Goal: Complete application form: Complete application form

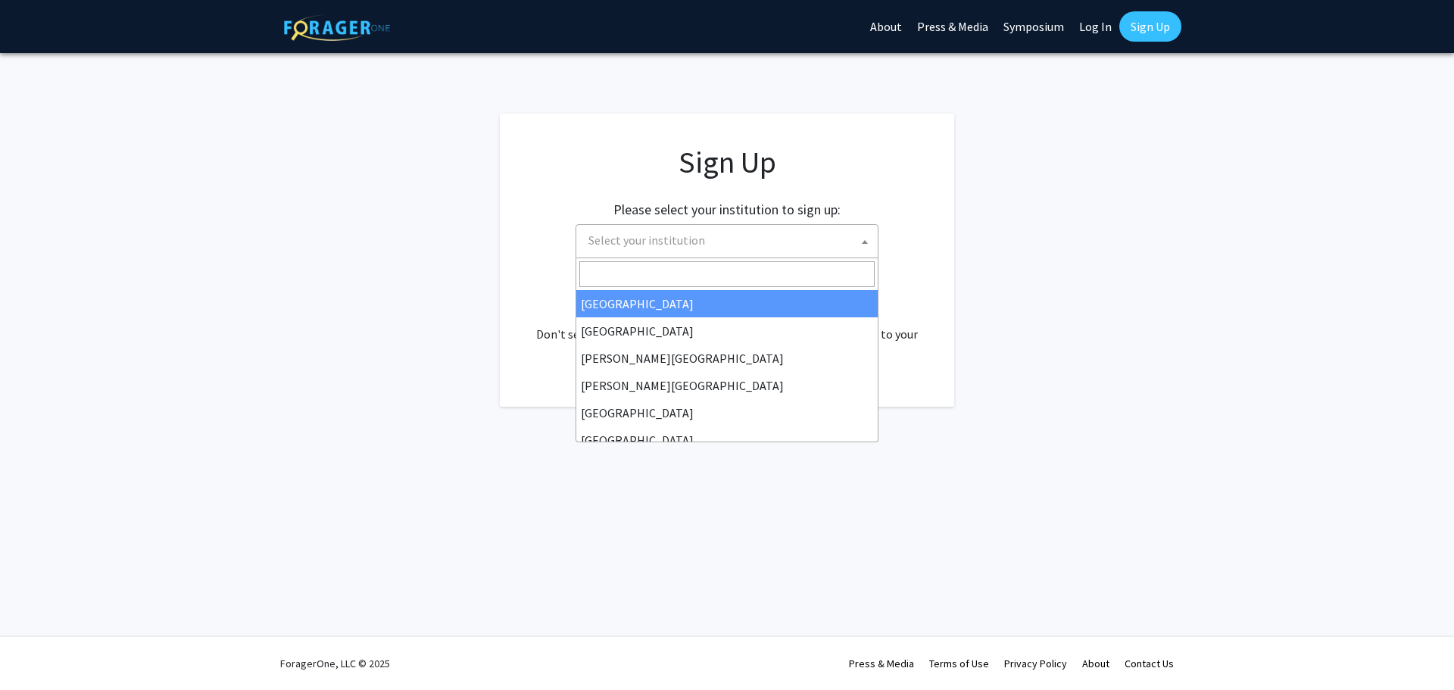
click at [671, 248] on span "Select your institution" at bounding box center [729, 240] width 295 height 31
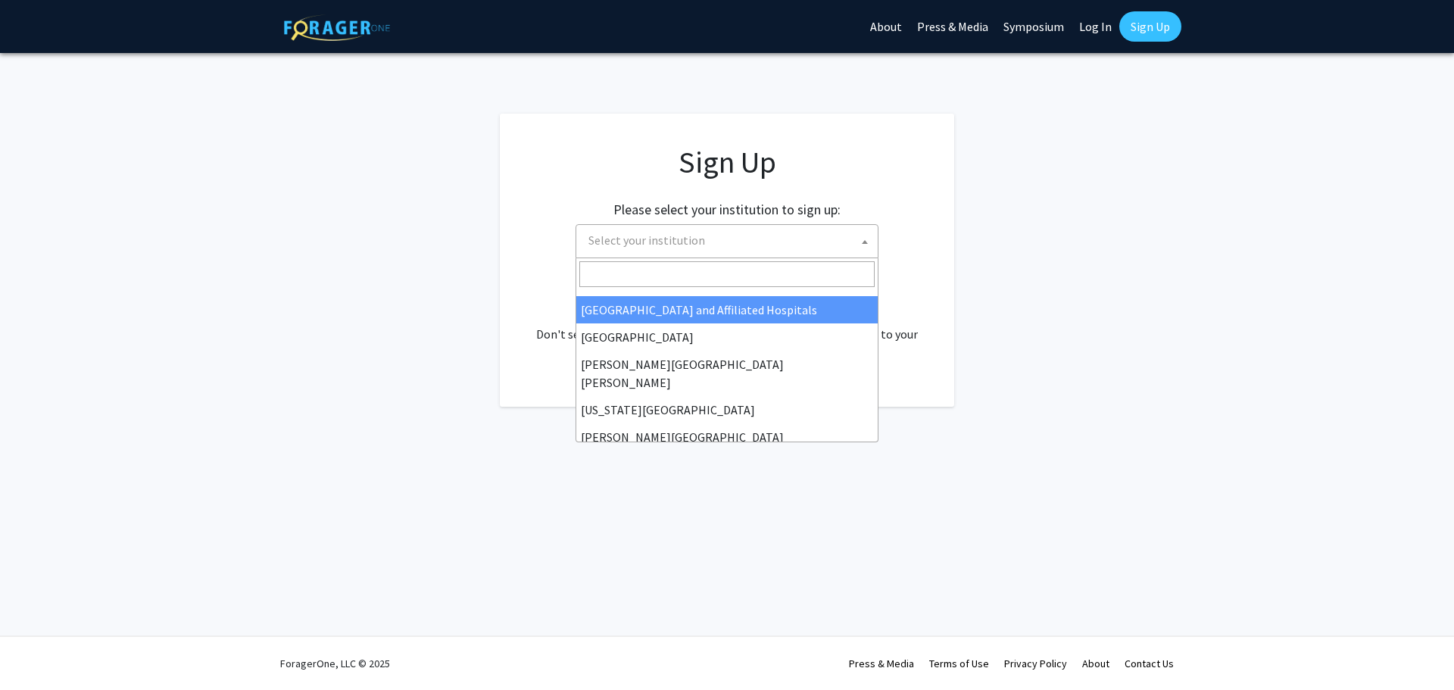
scroll to position [303, 0]
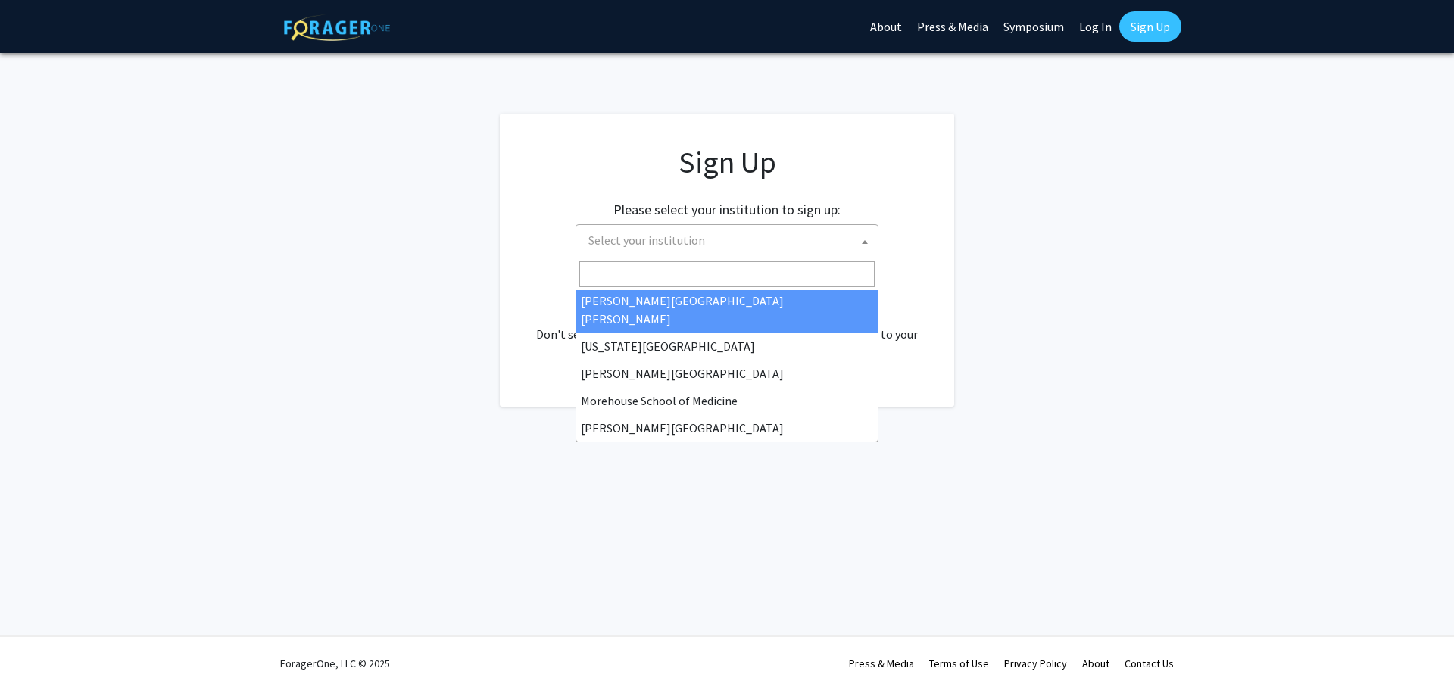
select select "1"
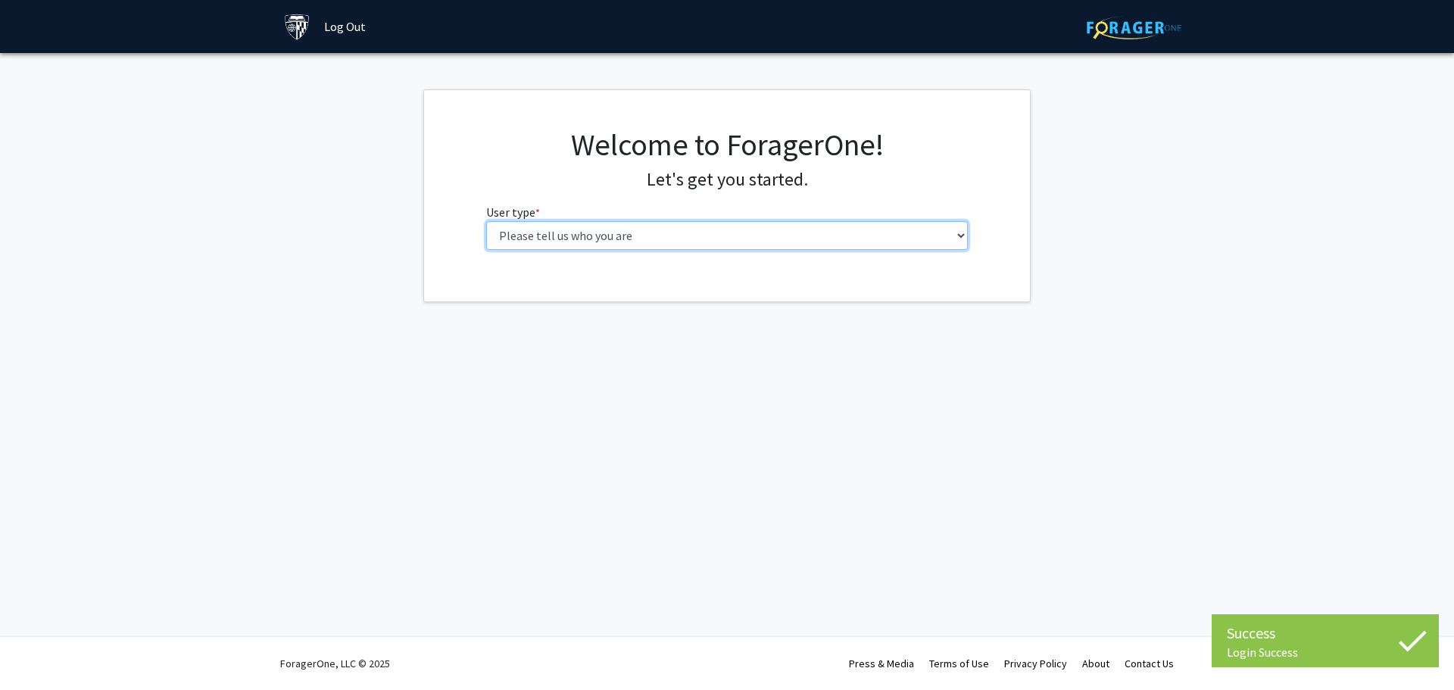
click at [714, 239] on select "Please tell us who you are Undergraduate Student Master's Student Doctoral Cand…" at bounding box center [727, 235] width 482 height 29
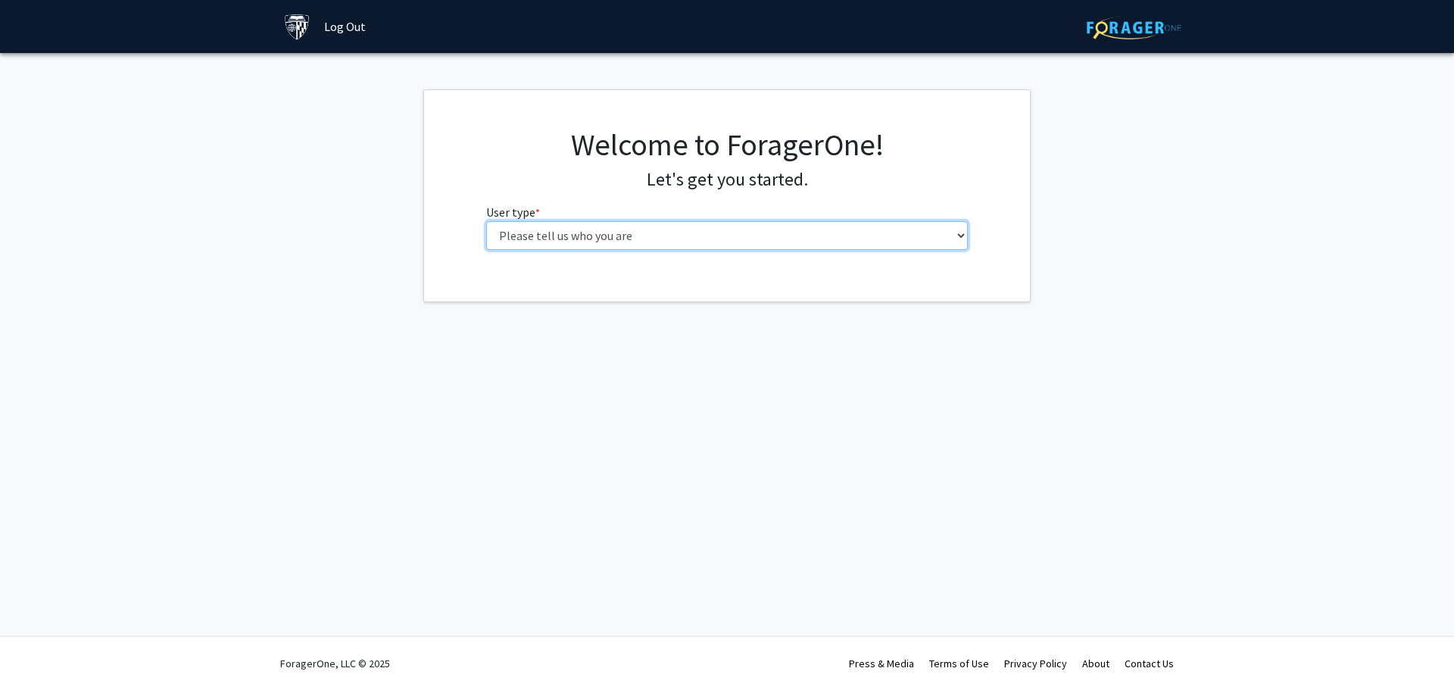
select select "2: masters"
click at [486, 221] on select "Please tell us who you are Undergraduate Student Master's Student Doctoral Cand…" at bounding box center [727, 235] width 482 height 29
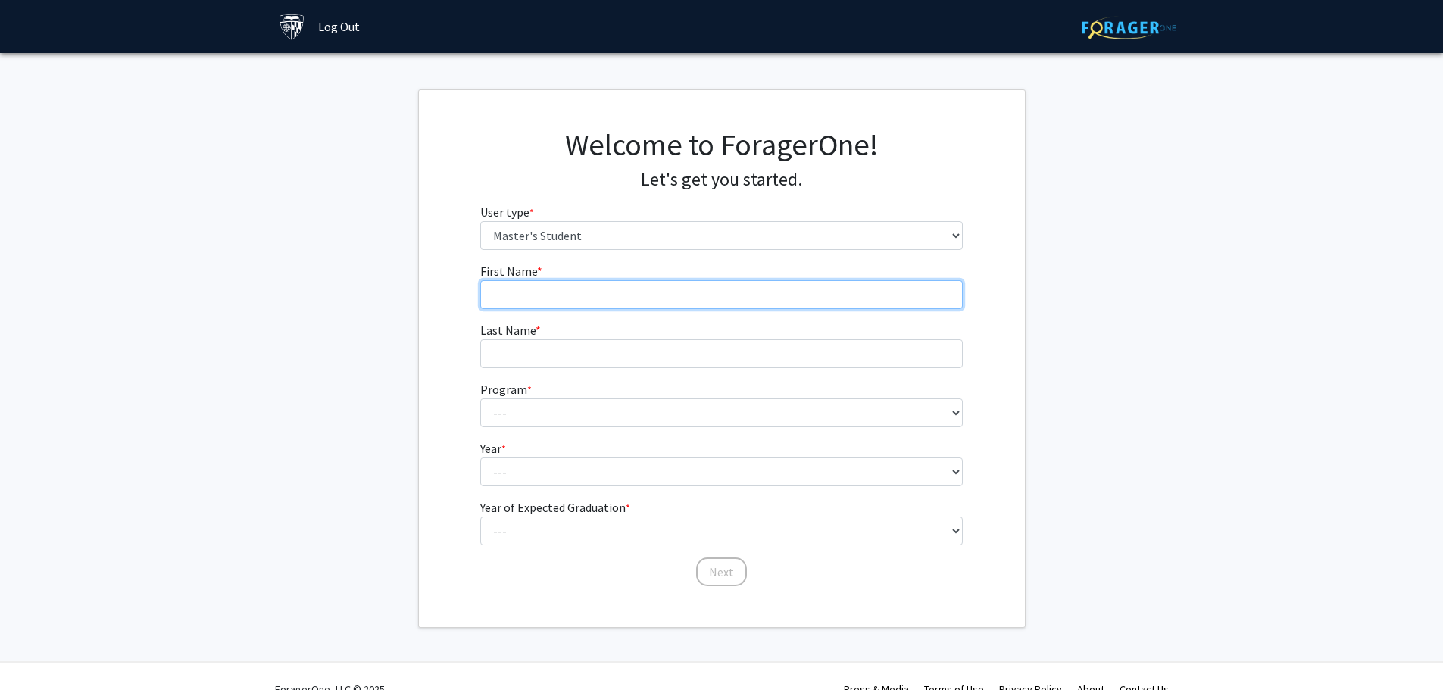
drag, startPoint x: 693, startPoint y: 249, endPoint x: 669, endPoint y: 280, distance: 39.4
click at [669, 280] on input "First Name * required" at bounding box center [721, 294] width 482 height 29
type input "[PERSON_NAME]"
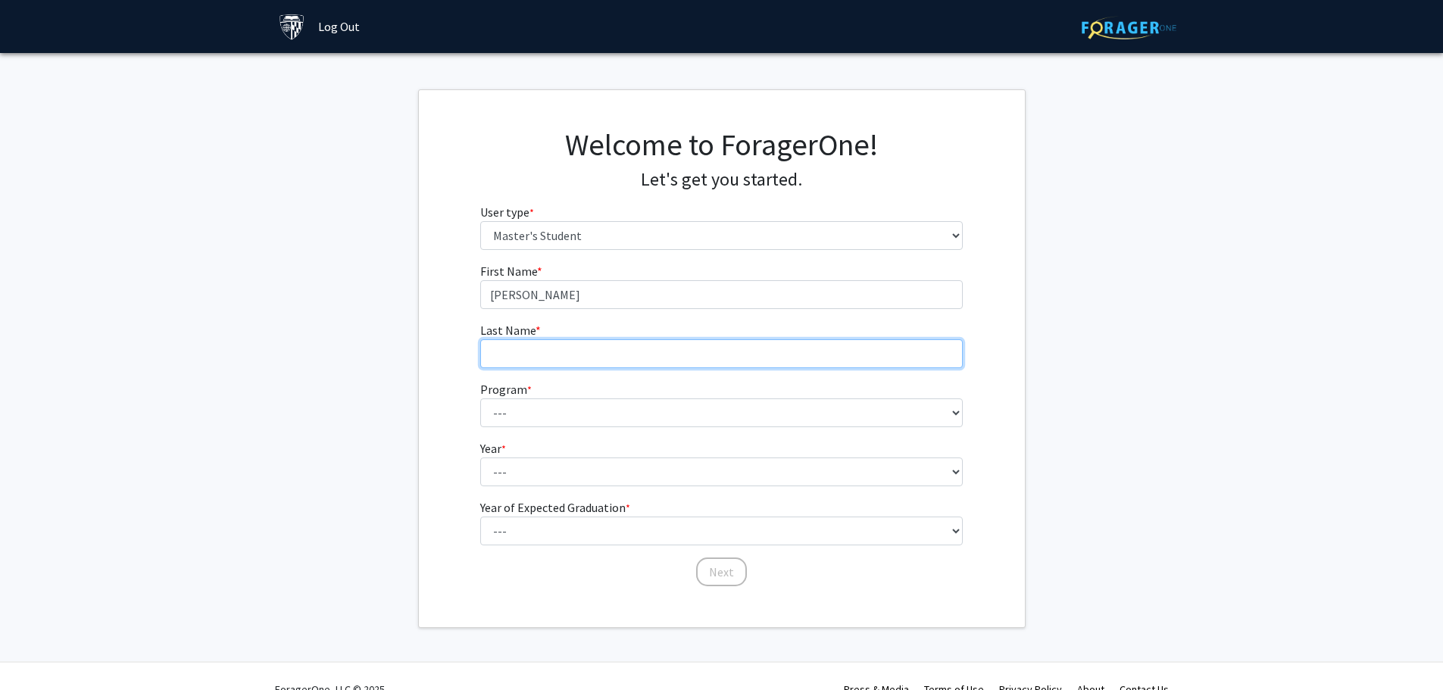
type input "[PERSON_NAME]"
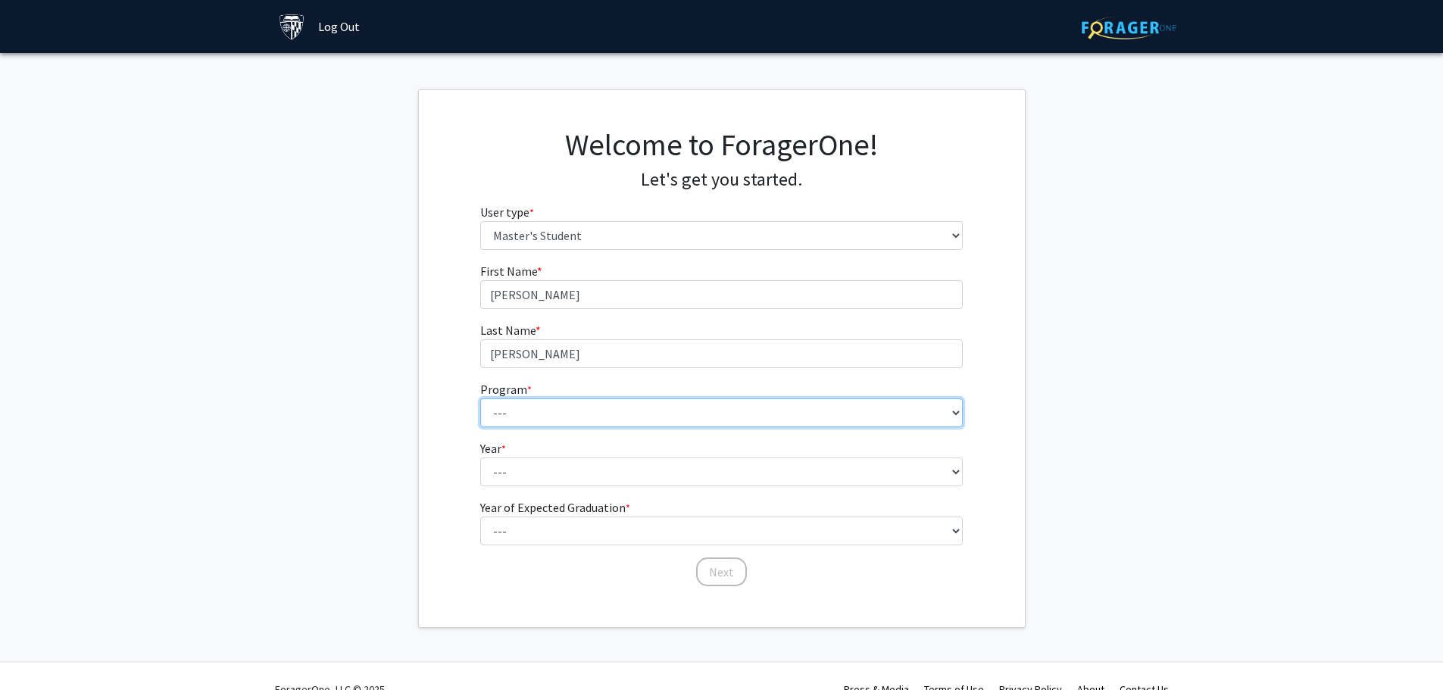
click at [559, 418] on select "--- Anatomy Education Applied and Computational Mathematics Applied Biomedical …" at bounding box center [721, 412] width 482 height 29
select select "109: 109"
click at [480, 398] on select "--- Anatomy Education Applied and Computational Mathematics Applied Biomedical …" at bounding box center [721, 412] width 482 height 29
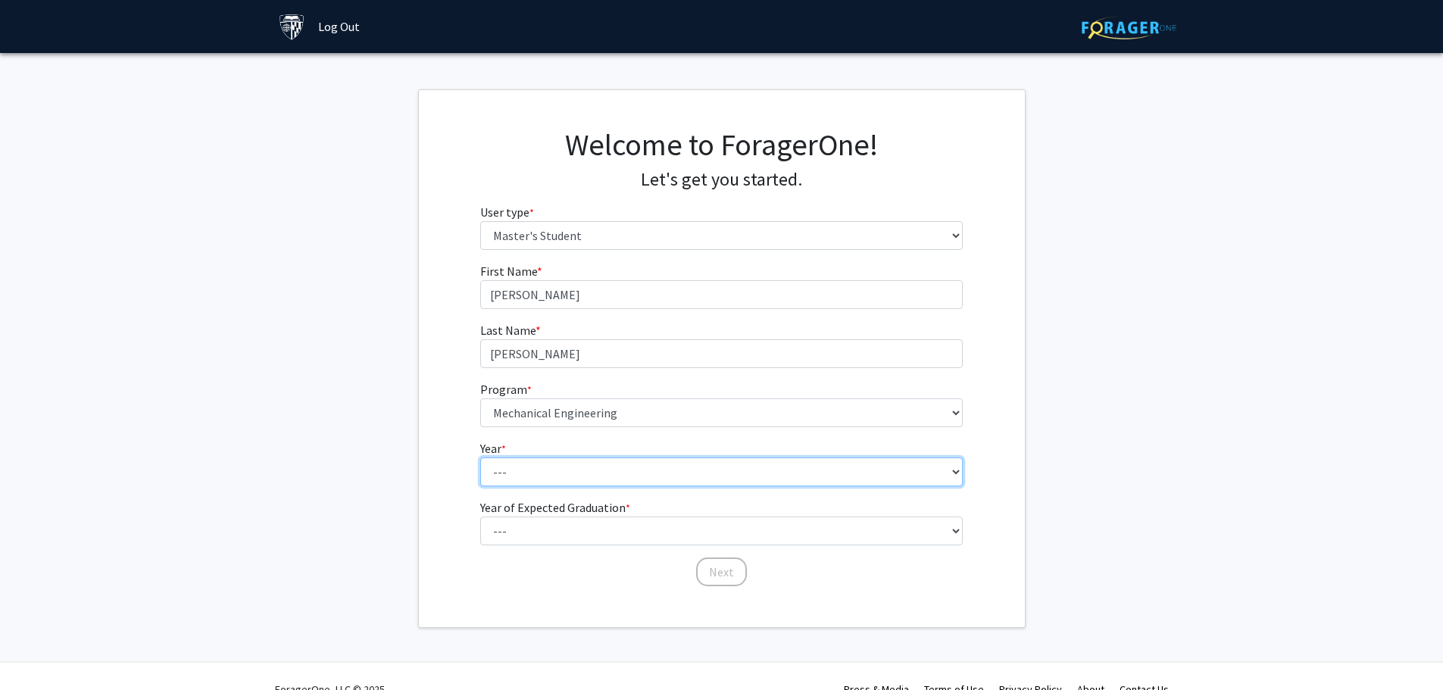
click at [565, 467] on select "--- First Year Second Year" at bounding box center [721, 471] width 482 height 29
select select "1: first_year"
click at [480, 457] on select "--- First Year Second Year" at bounding box center [721, 471] width 482 height 29
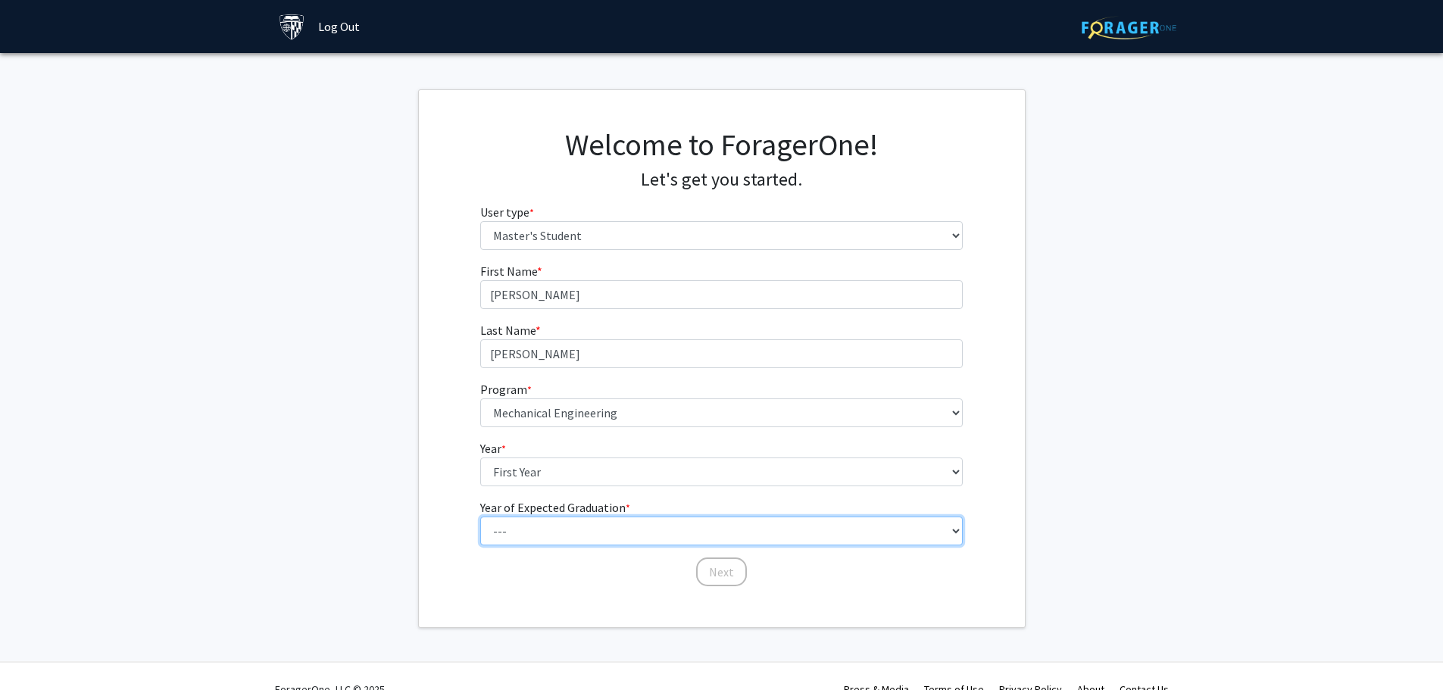
click at [576, 529] on select "--- 2025 2026 2027 2028 2029 2030 2031 2032 2033 2034" at bounding box center [721, 531] width 482 height 29
select select "3: 2027"
click at [480, 517] on select "--- 2025 2026 2027 2028 2029 2030 2031 2032 2033 2034" at bounding box center [721, 531] width 482 height 29
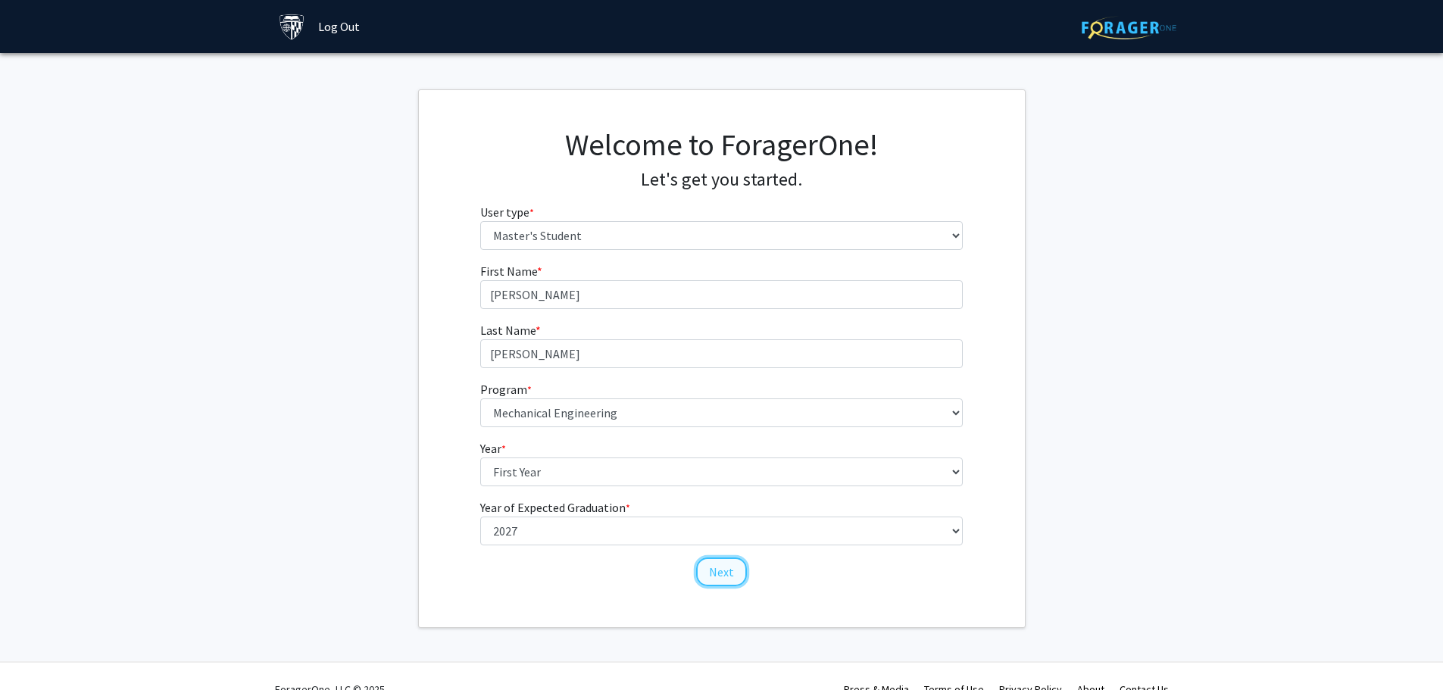
click at [728, 570] on button "Next" at bounding box center [721, 571] width 51 height 29
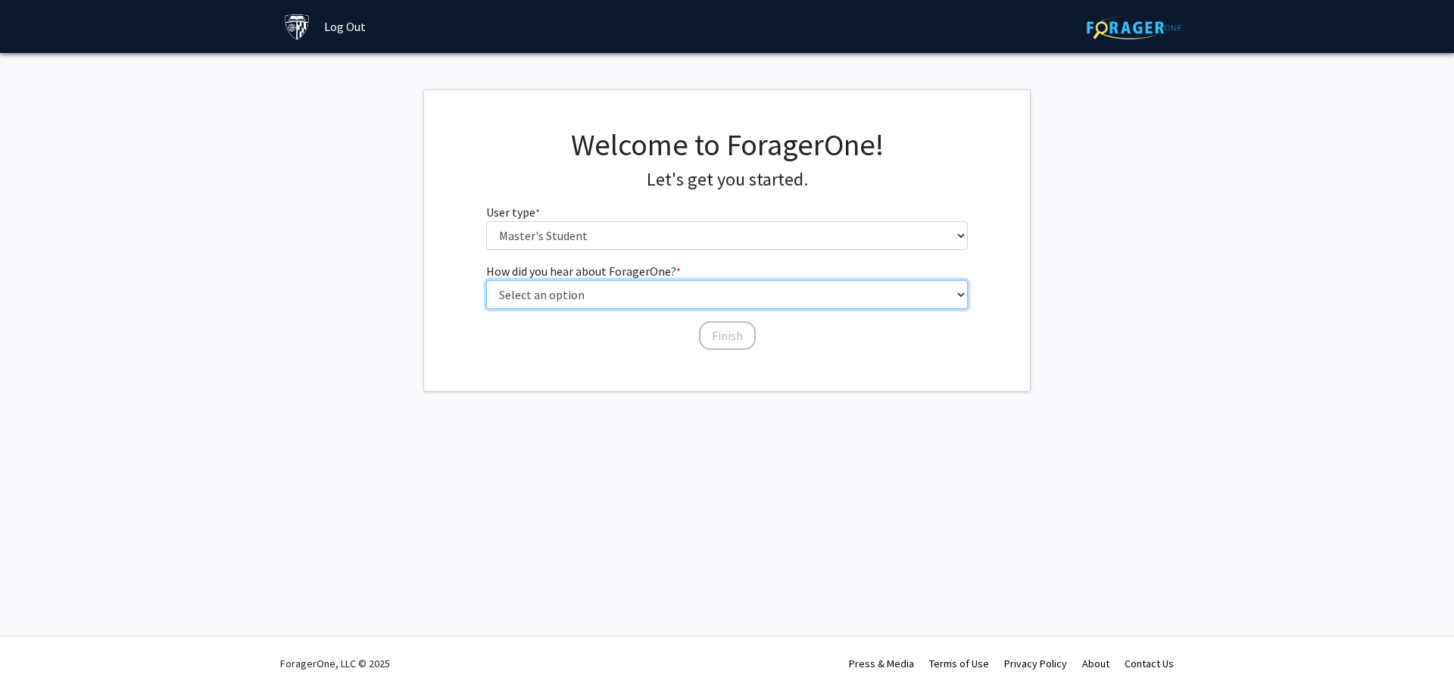
click at [608, 294] on select "Select an option Peer/student recommendation Faculty/staff recommendation Unive…" at bounding box center [727, 294] width 482 height 29
select select "3: university_website"
click at [486, 280] on select "Select an option Peer/student recommendation Faculty/staff recommendation Unive…" at bounding box center [727, 294] width 482 height 29
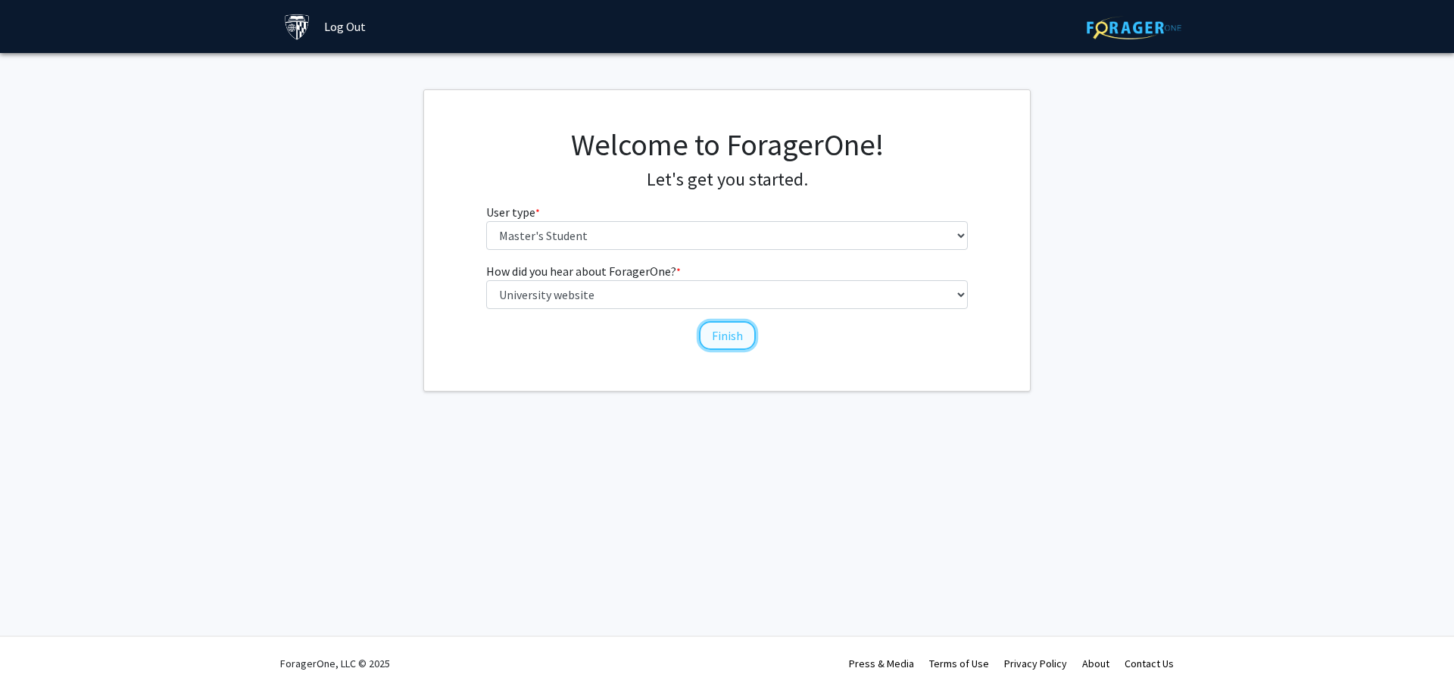
click at [708, 334] on button "Finish" at bounding box center [727, 335] width 57 height 29
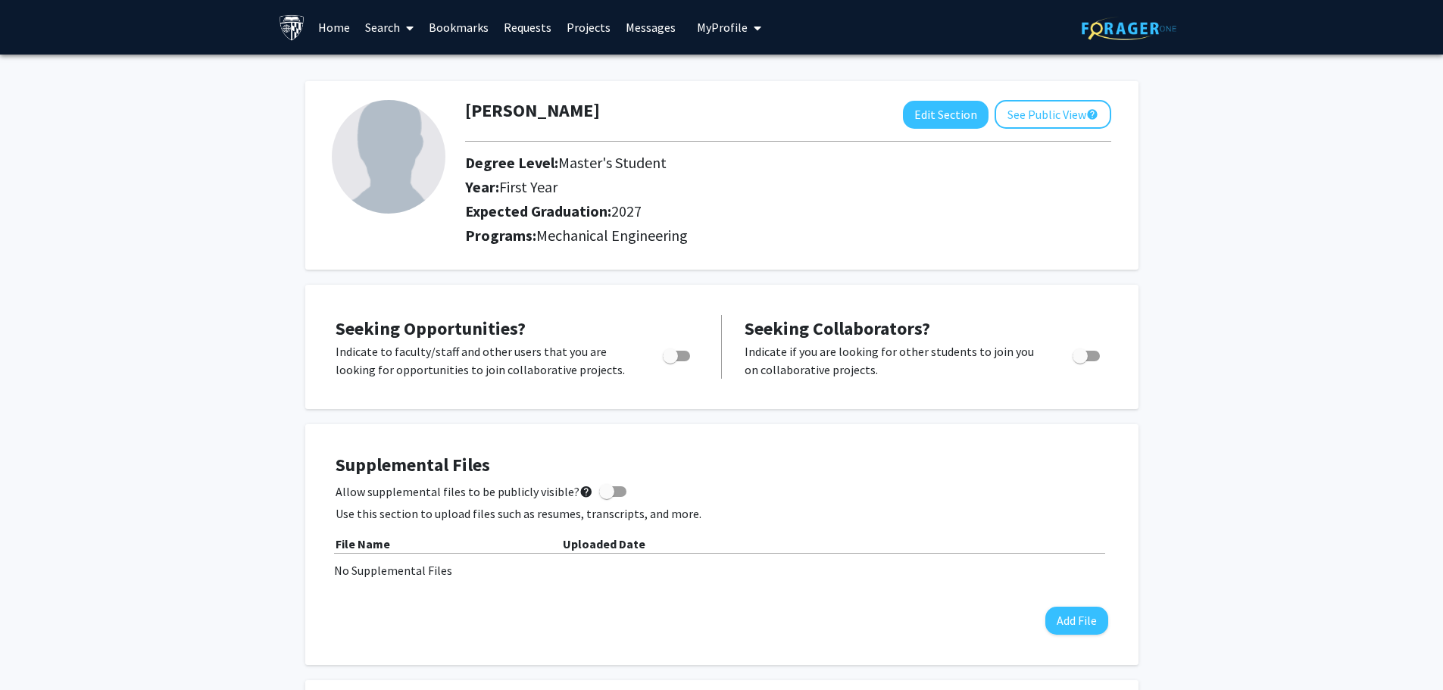
click at [316, 30] on link "Home" at bounding box center [334, 27] width 47 height 53
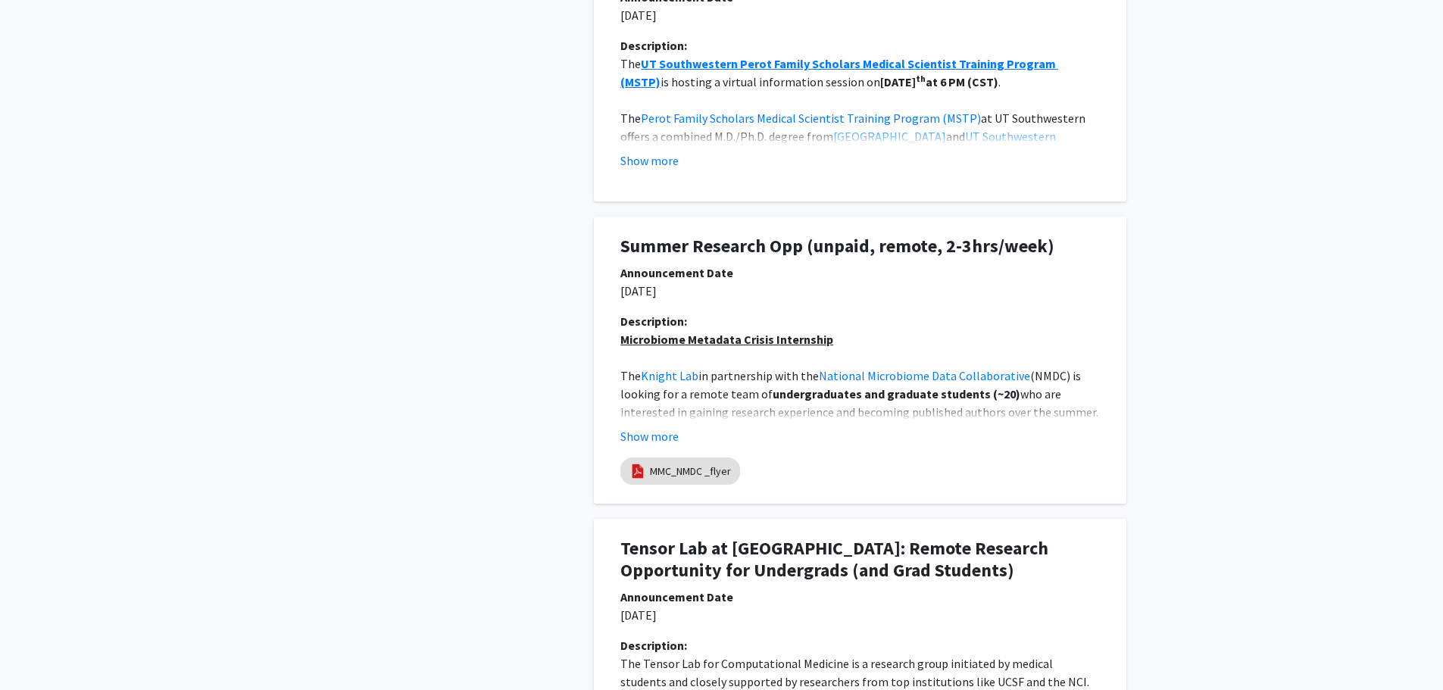
scroll to position [1312, 0]
